Goal: Check status: Check status

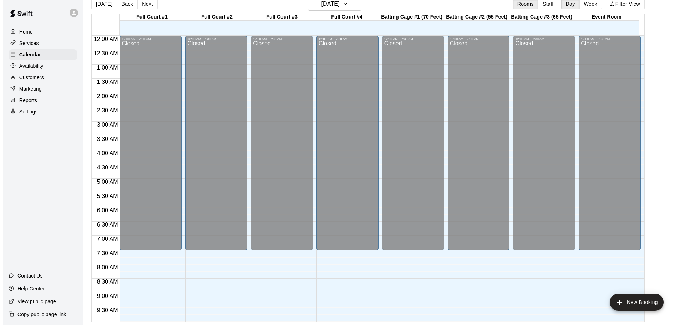
scroll to position [400, 0]
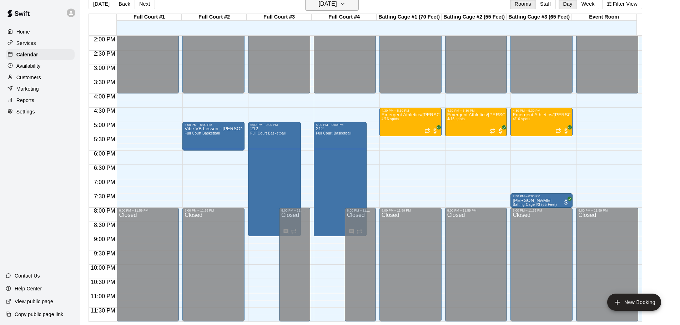
click at [345, 3] on icon "button" at bounding box center [343, 4] width 6 height 9
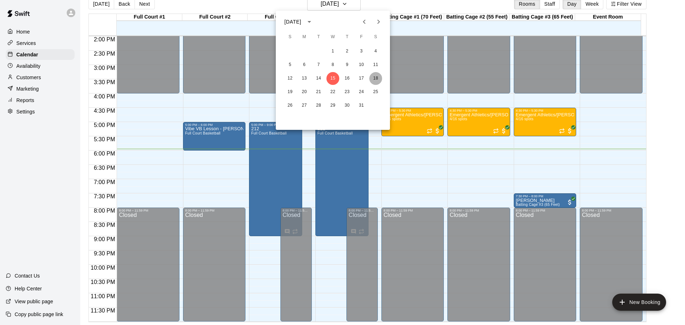
click at [375, 78] on button "18" at bounding box center [375, 78] width 13 height 13
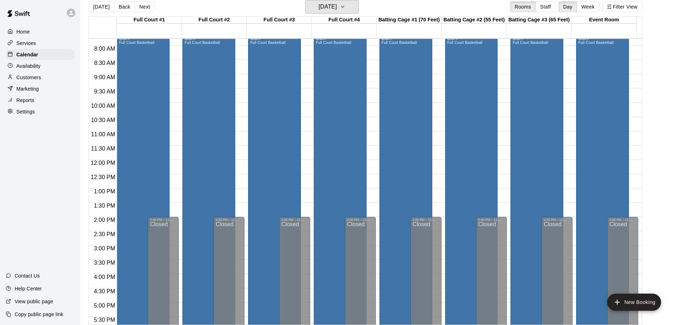
scroll to position [79, 0]
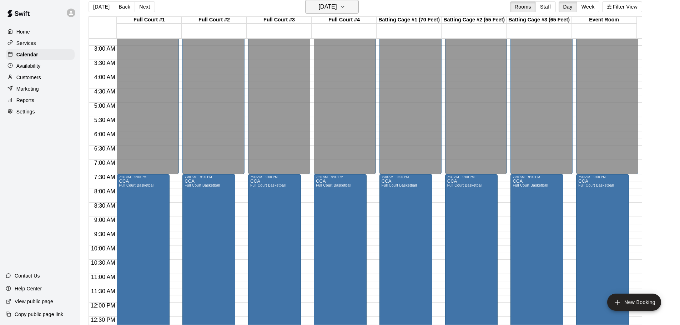
click at [350, 8] on button "[DATE]" at bounding box center [332, 7] width 54 height 14
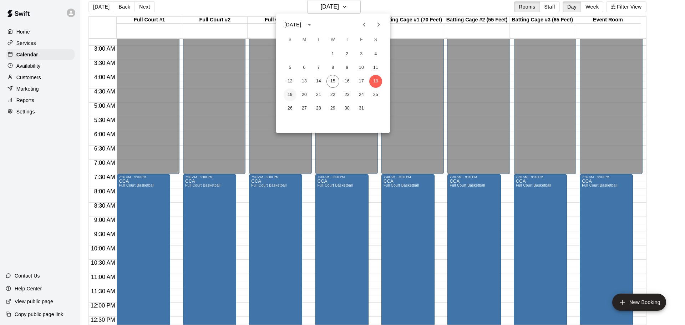
click at [293, 95] on button "19" at bounding box center [290, 94] width 13 height 13
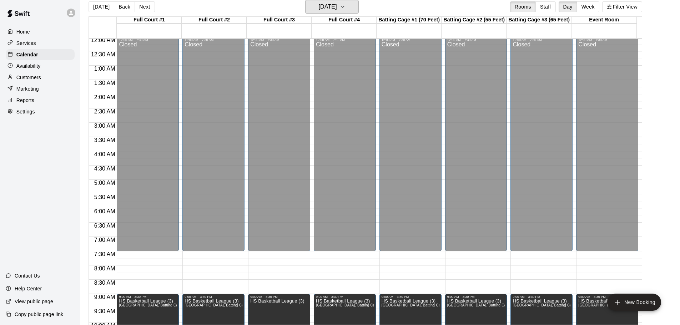
scroll to position [0, 0]
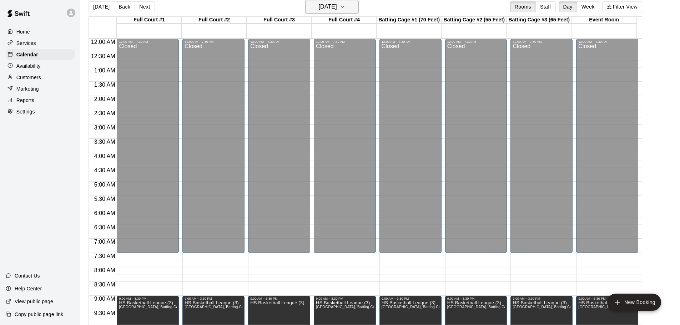
click at [337, 8] on h6 "[DATE]" at bounding box center [328, 7] width 18 height 10
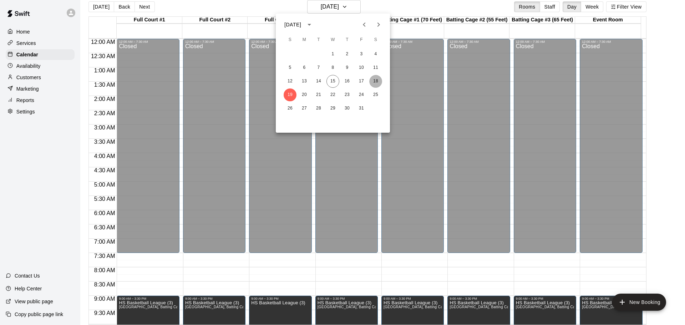
click at [373, 81] on button "18" at bounding box center [375, 81] width 13 height 13
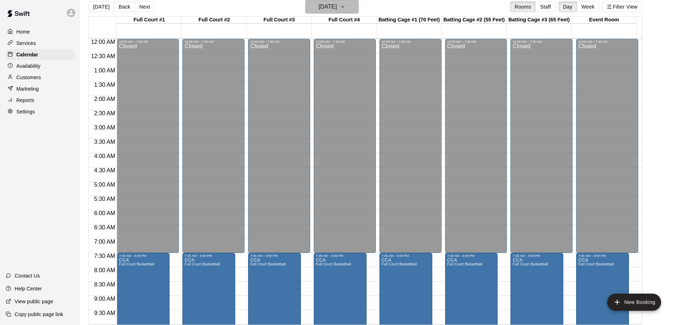
click at [352, 9] on button "[DATE]" at bounding box center [332, 7] width 54 height 14
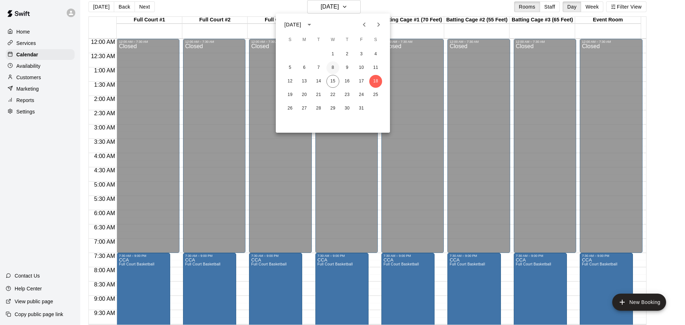
click at [334, 69] on button "8" at bounding box center [332, 67] width 13 height 13
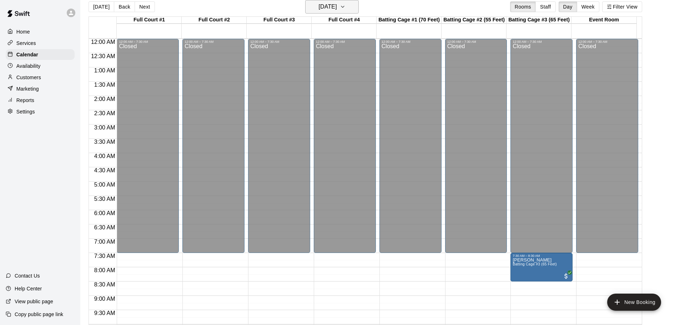
click at [337, 5] on h6 "[DATE]" at bounding box center [328, 7] width 18 height 10
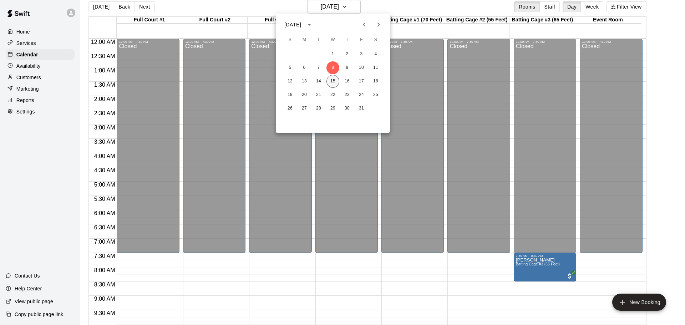
click at [333, 77] on button "15" at bounding box center [332, 81] width 13 height 13
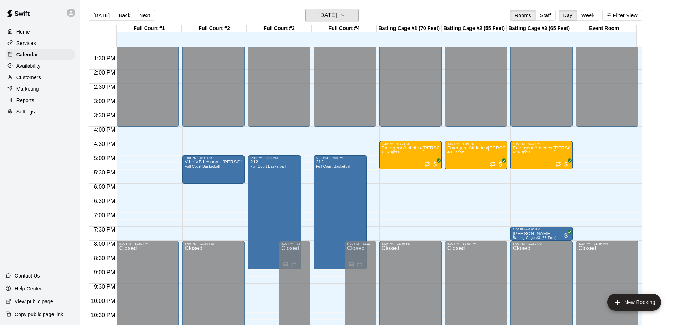
scroll to position [400, 0]
